Goal: Transaction & Acquisition: Purchase product/service

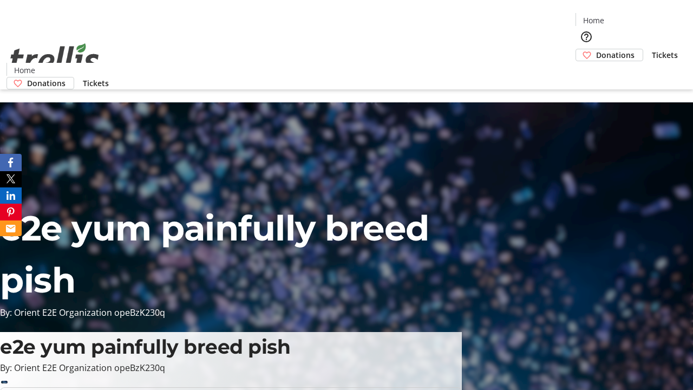
click at [596, 49] on span "Donations" at bounding box center [615, 54] width 38 height 11
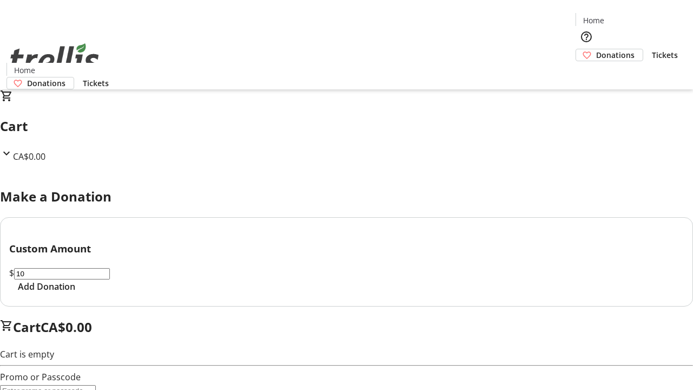
click at [75, 293] on span "Add Donation" at bounding box center [46, 286] width 57 height 13
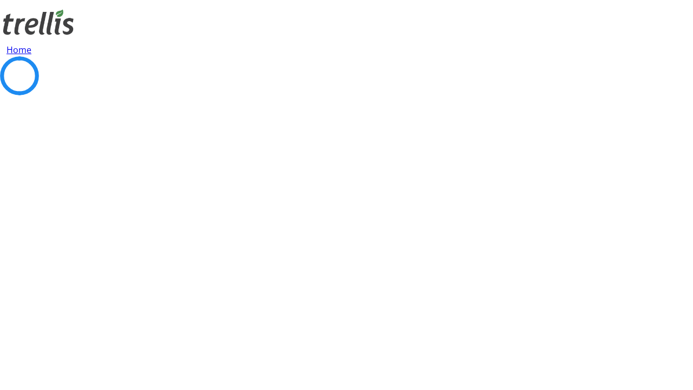
select select "CA"
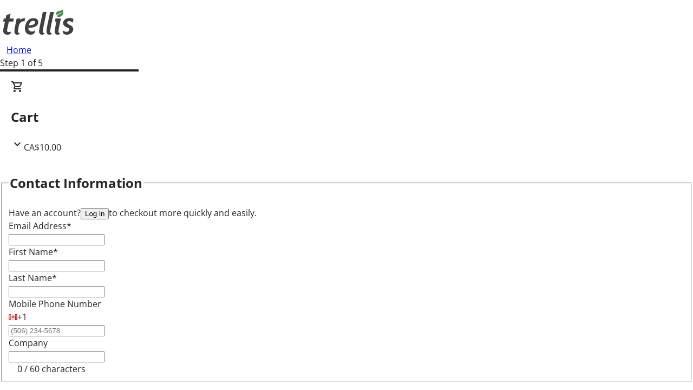
click at [109, 208] on button "Log in" at bounding box center [95, 213] width 28 height 11
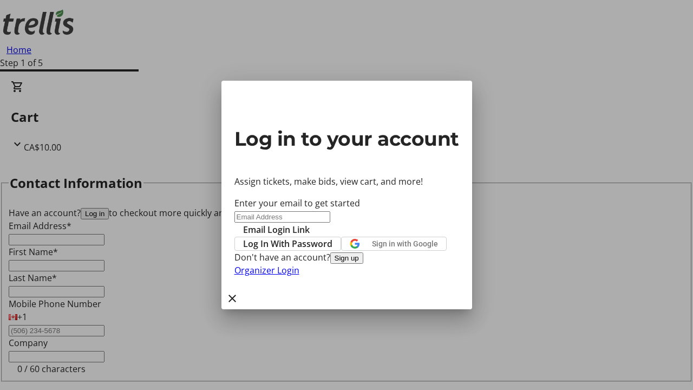
click at [363, 264] on button "Sign up" at bounding box center [346, 257] width 33 height 11
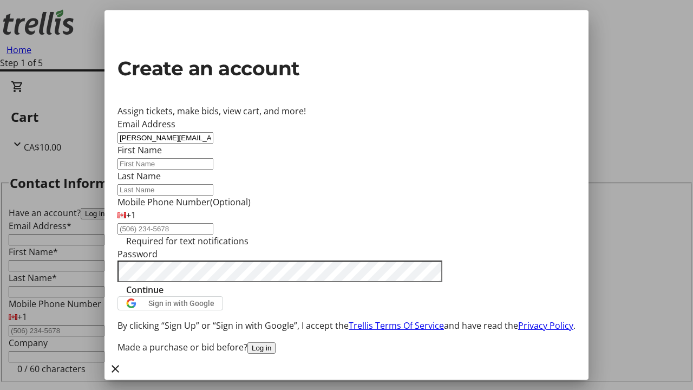
type input "[PERSON_NAME][EMAIL_ADDRESS][DOMAIN_NAME]"
type input "[PERSON_NAME]"
click at [163, 296] on span "Continue" at bounding box center [144, 289] width 37 height 13
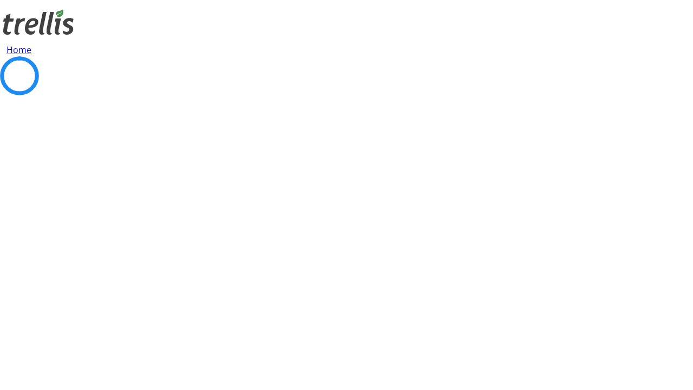
select select "CA"
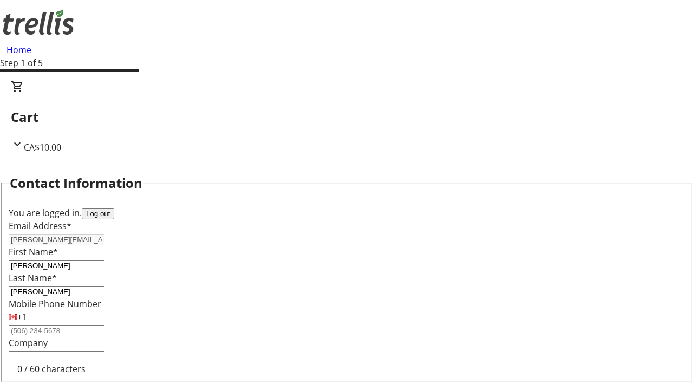
select select "BC"
type input "Kelowna"
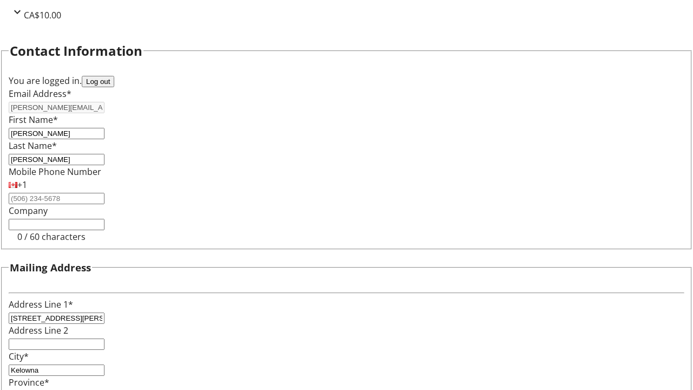
type input "V1Y 0C2"
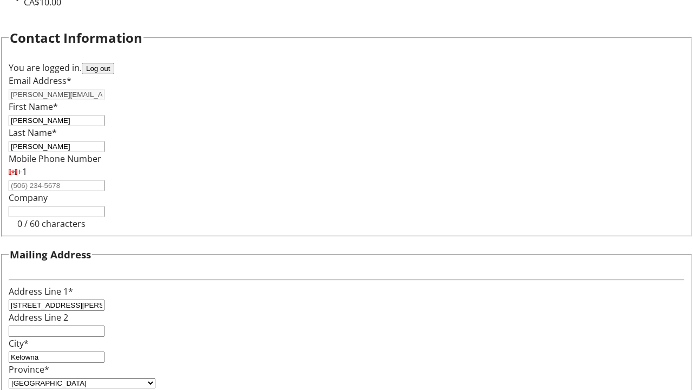
scroll to position [65, 0]
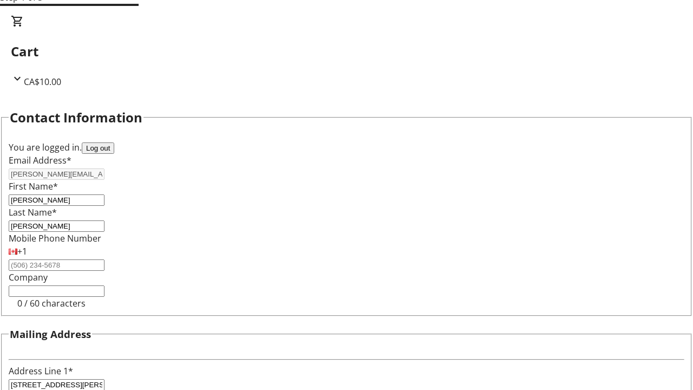
select select "BC"
select select "CA"
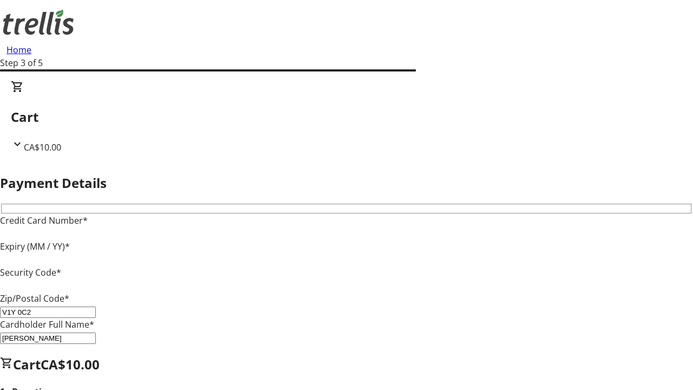
type input "V1Y 0C2"
